Goal: Transaction & Acquisition: Purchase product/service

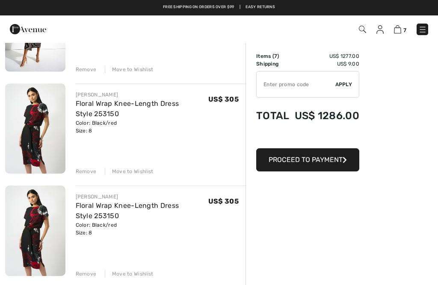
scroll to position [371, 0]
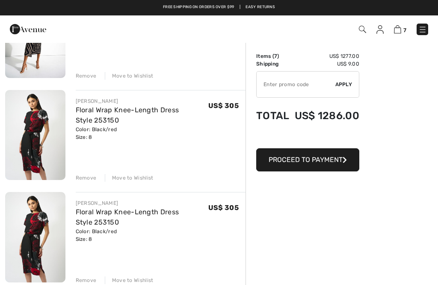
click at [90, 178] on div "Remove" at bounding box center [86, 178] width 21 height 8
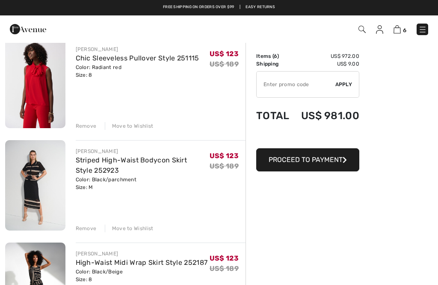
scroll to position [115, 0]
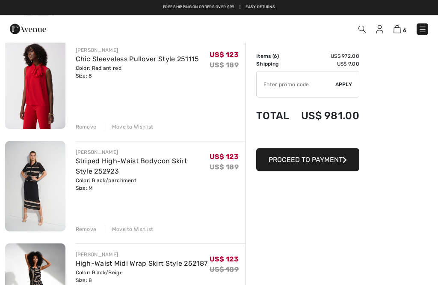
click at [95, 227] on div "Remove" at bounding box center [86, 230] width 21 height 8
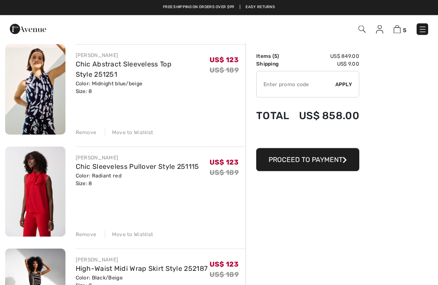
scroll to position [0, 0]
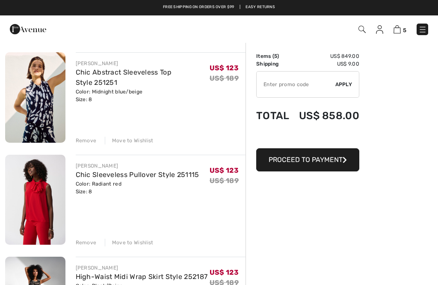
click at [54, 188] on img at bounding box center [35, 200] width 60 height 90
click at [51, 94] on img at bounding box center [35, 97] width 60 height 90
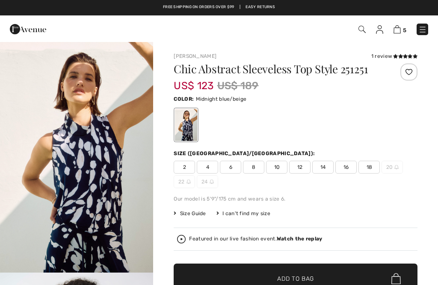
checkbox input "true"
click at [400, 27] on img at bounding box center [397, 29] width 7 height 8
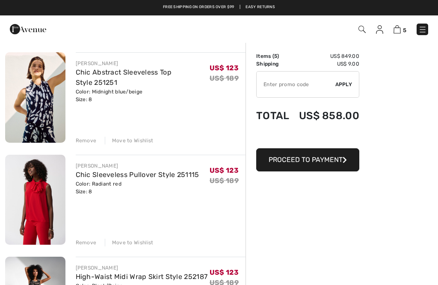
click at [92, 141] on div "Remove" at bounding box center [86, 141] width 21 height 8
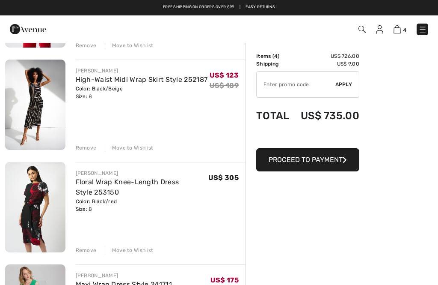
scroll to position [93, 0]
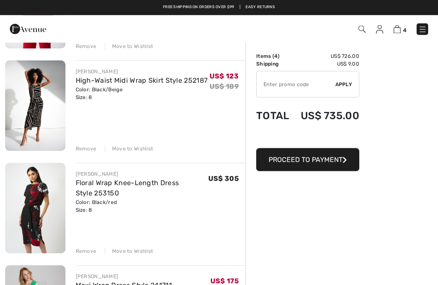
click at [140, 249] on div "Move to Wishlist" at bounding box center [129, 251] width 49 height 8
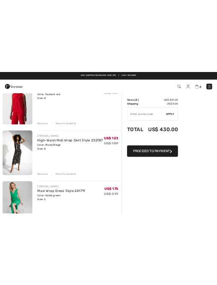
scroll to position [0, 0]
